Goal: Information Seeking & Learning: Learn about a topic

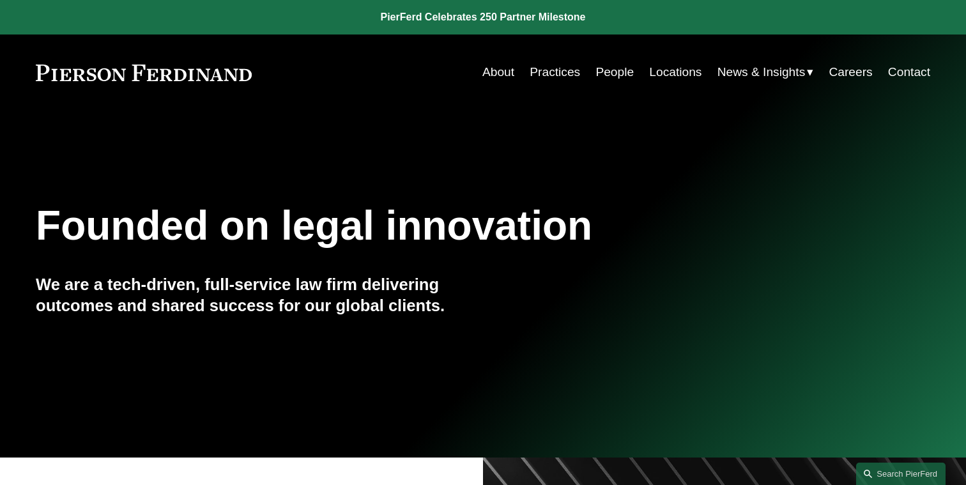
scroll to position [1, 0]
click at [555, 70] on link "Practices" at bounding box center [555, 71] width 50 height 24
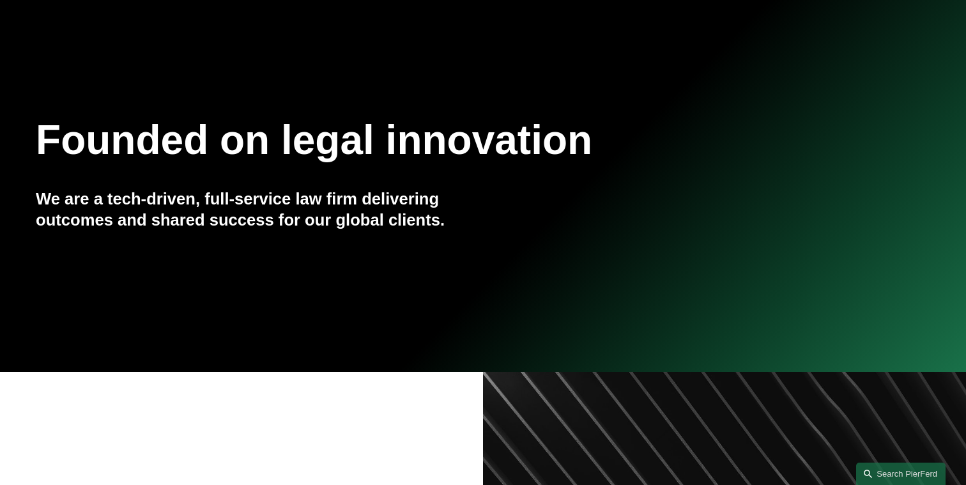
scroll to position [0, 0]
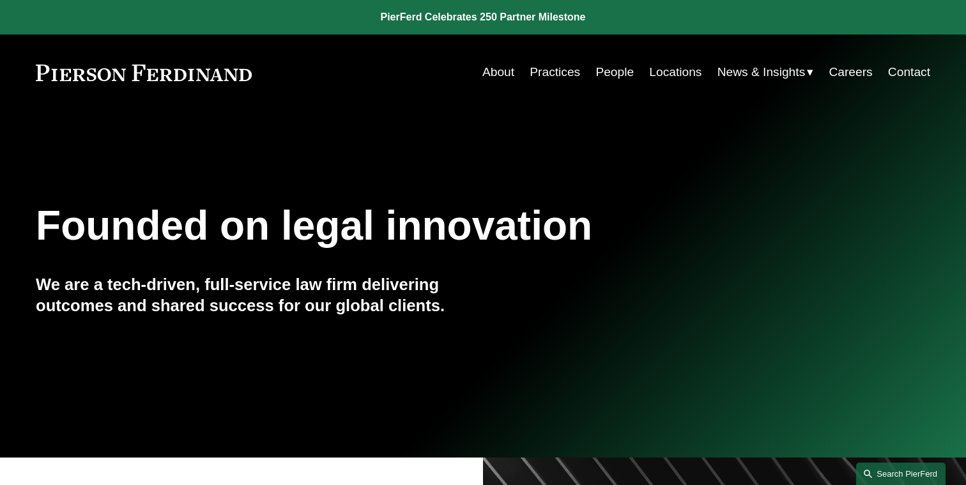
click at [898, 472] on link "Search this site" at bounding box center [900, 474] width 89 height 22
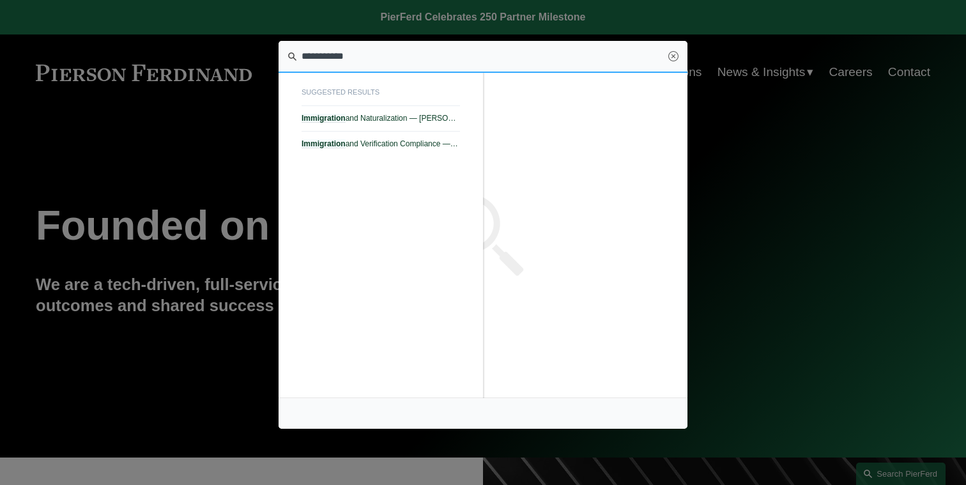
type input "**********"
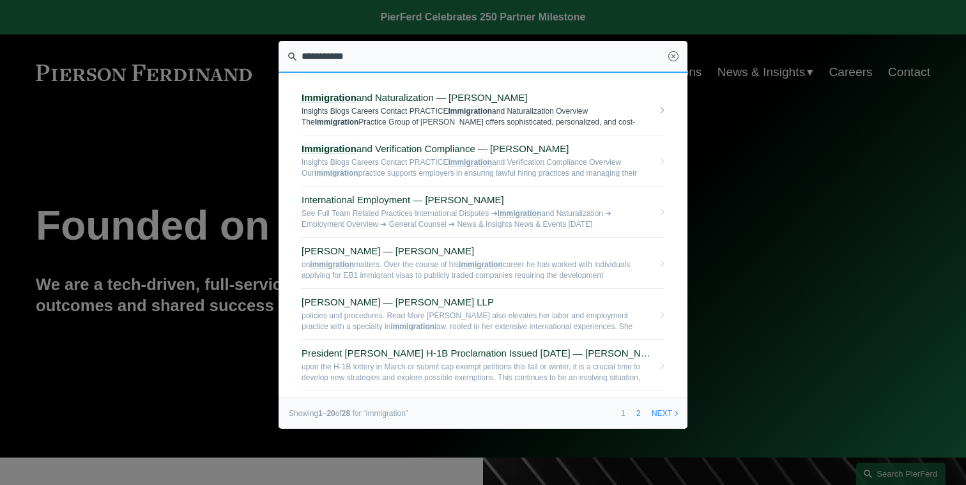
click at [463, 100] on span "Immigration and Naturalization — Pierson Ferdinand LLP" at bounding box center [478, 98] width 352 height 12
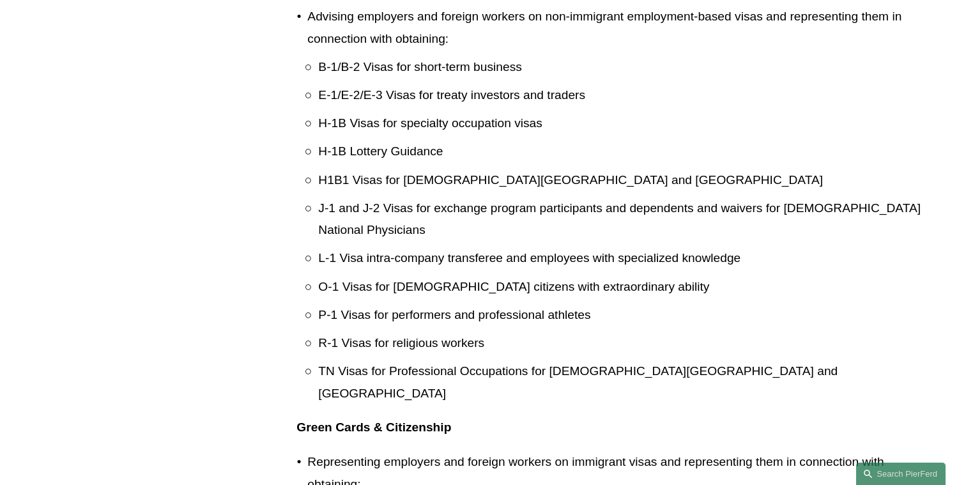
scroll to position [1056, 0]
